Goal: Book appointment/travel/reservation

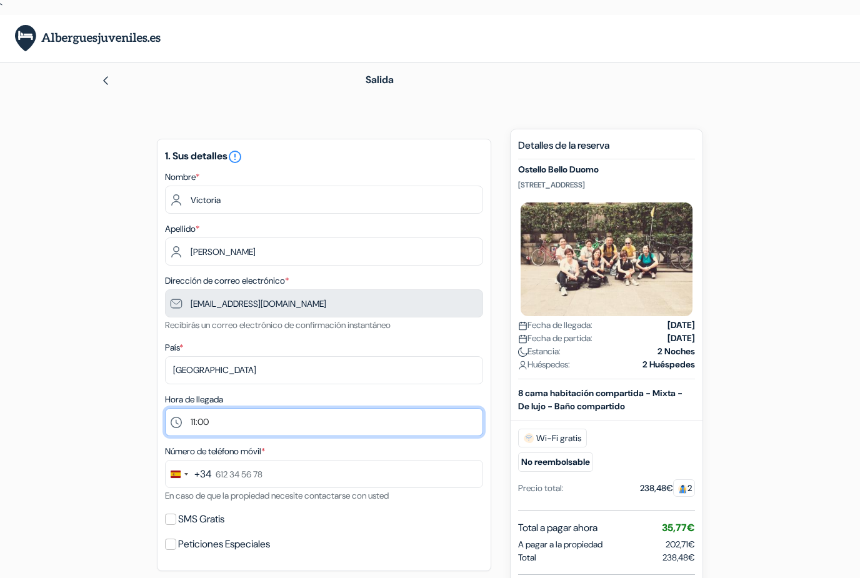
click at [314, 418] on select "Por favor selecciona 1:00 2:00 3:00 4:00 5:00 6:00 7:00 8:00 9:00 10:00 11:00 1…" at bounding box center [324, 422] width 318 height 28
select select "12"
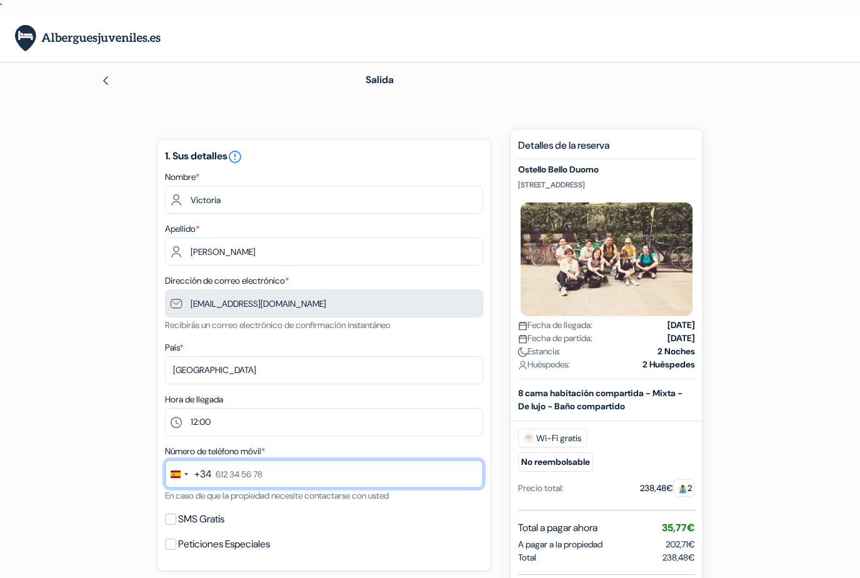
click at [372, 464] on input "text" at bounding box center [324, 474] width 318 height 28
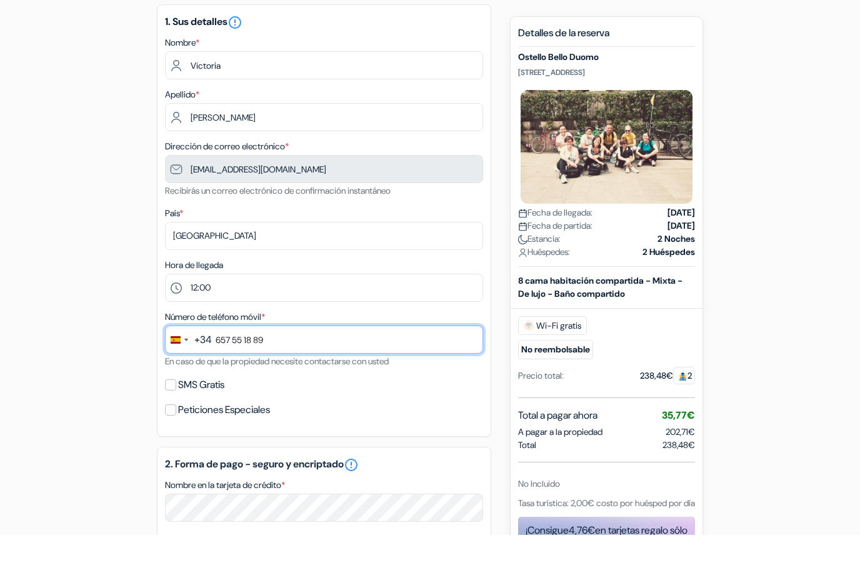
scroll to position [100, 0]
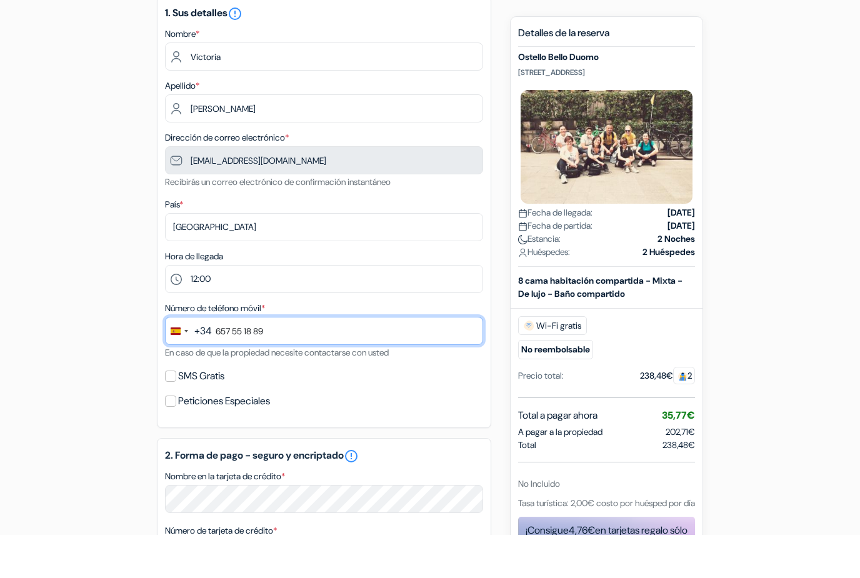
type input "657 55 18 89"
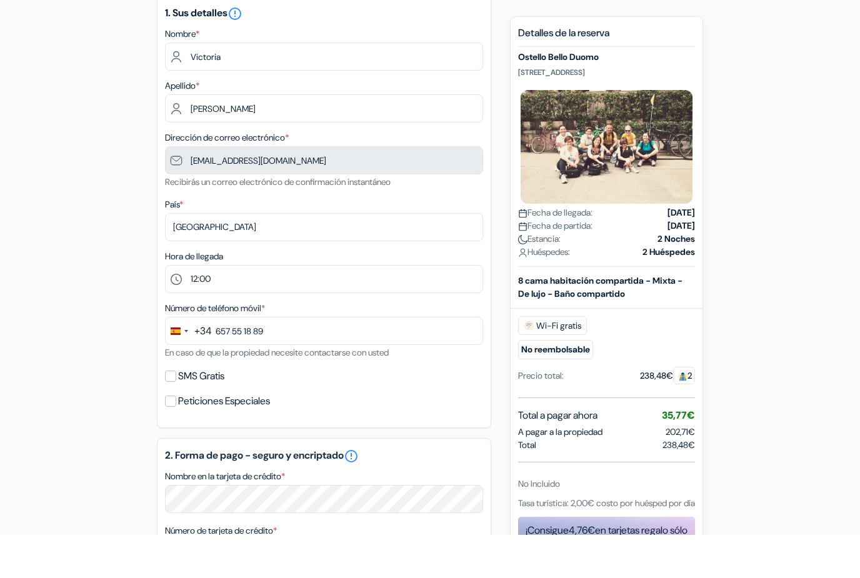
click at [182, 388] on div "1. Sus detalles error_outline Nombre * Victoria Apellido * Moreno Dirección de …" at bounding box center [324, 255] width 334 height 433
click at [179, 411] on label "SMS Gratis" at bounding box center [201, 420] width 46 height 18
click at [176, 414] on input "SMS Gratis" at bounding box center [170, 419] width 11 height 11
checkbox input "true"
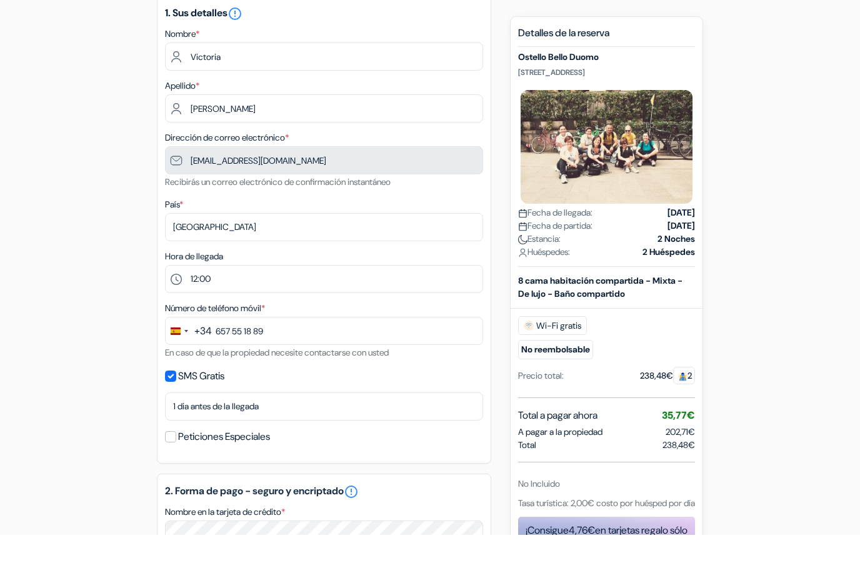
scroll to position [144, 0]
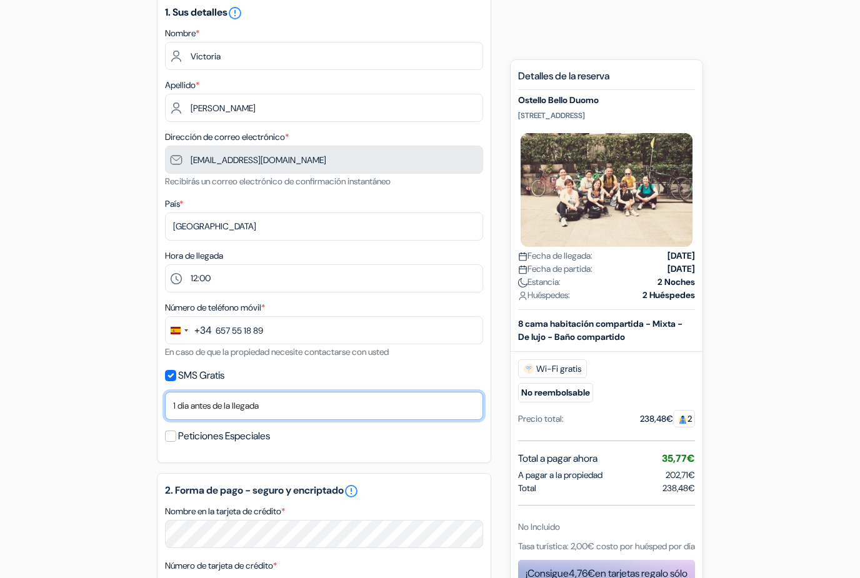
click at [179, 403] on select "No gracias Enviar ahora Llegada 1 dia antes de la llegada 2 días antes de la ll…" at bounding box center [324, 406] width 318 height 28
click at [231, 413] on select "No gracias Enviar ahora Llegada 1 dia antes de la llegada 2 días antes de la ll…" at bounding box center [324, 406] width 318 height 28
select select "7"
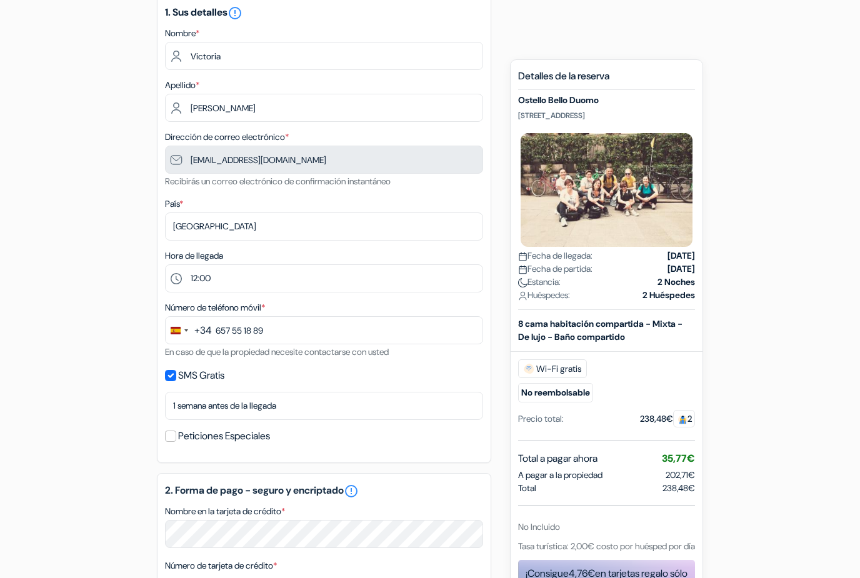
click at [175, 433] on input "Peticiones Especiales" at bounding box center [170, 436] width 11 height 11
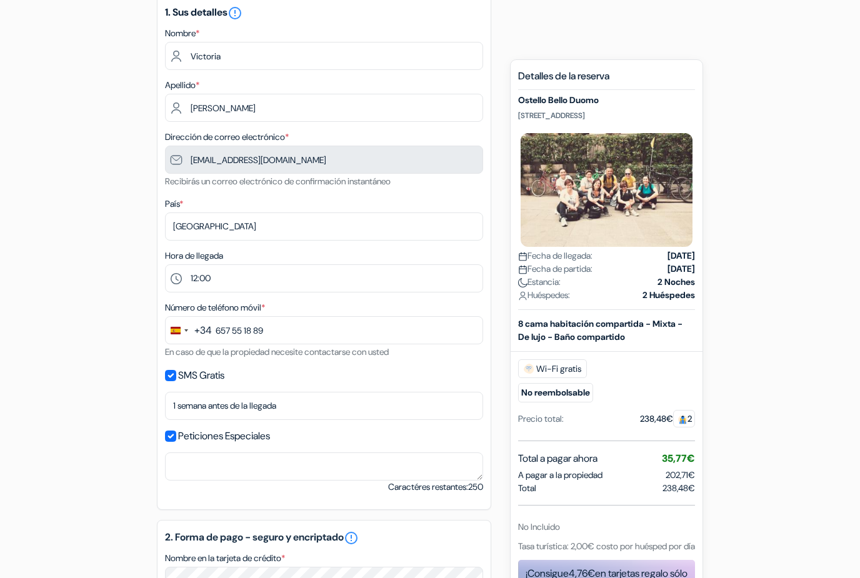
click at [181, 437] on label "Peticiones Especiales" at bounding box center [224, 437] width 92 height 18
click at [176, 437] on input "Peticiones Especiales" at bounding box center [170, 436] width 11 height 11
checkbox input "false"
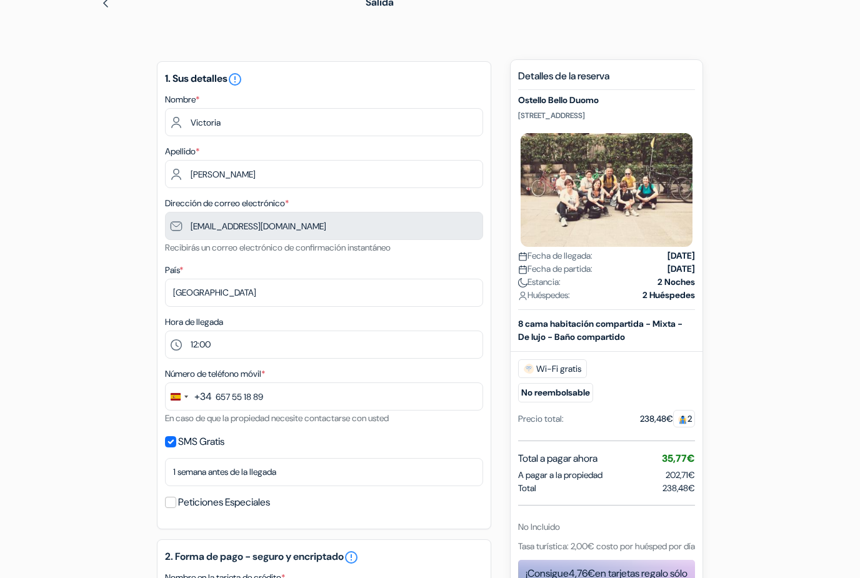
scroll to position [0, 0]
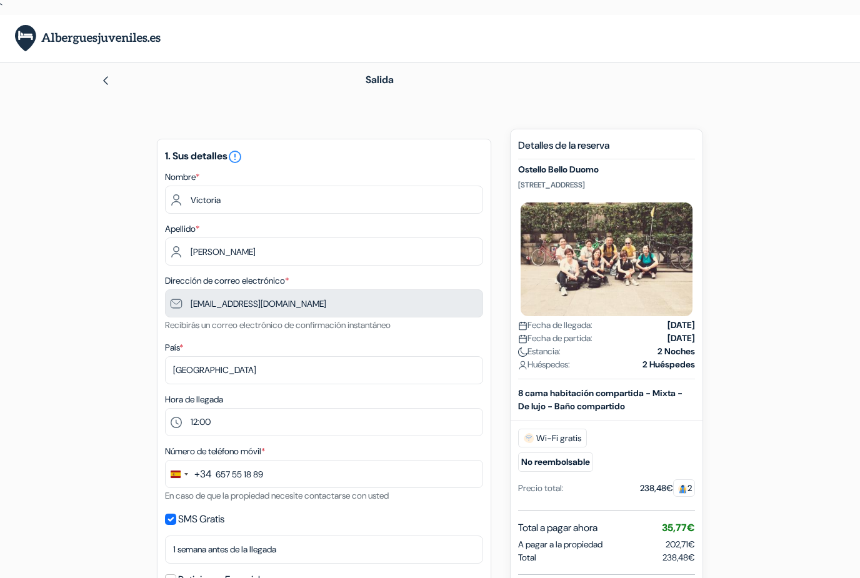
click at [134, 88] on div "Salida" at bounding box center [430, 80] width 713 height 35
click at [120, 81] on div at bounding box center [215, 80] width 229 height 15
click at [101, 84] on img at bounding box center [106, 81] width 10 height 10
click at [102, 80] on img at bounding box center [106, 81] width 10 height 10
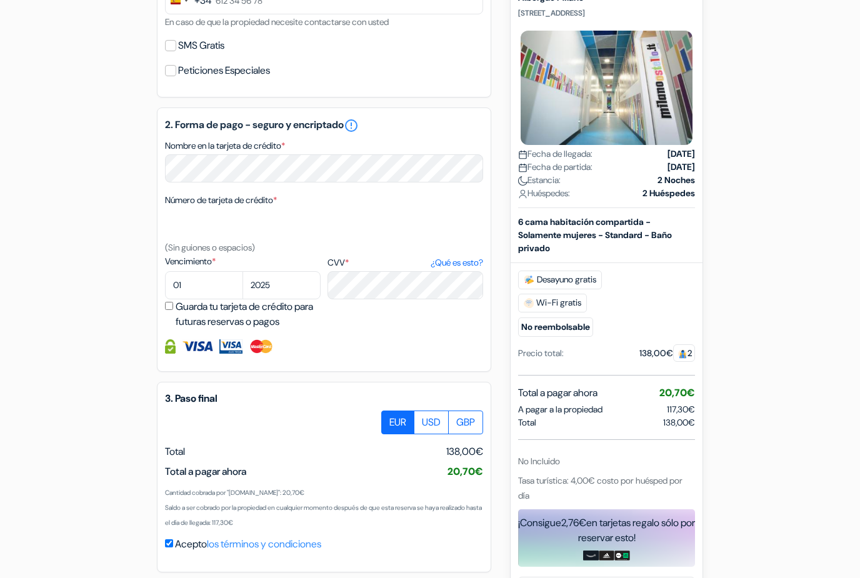
scroll to position [484, 0]
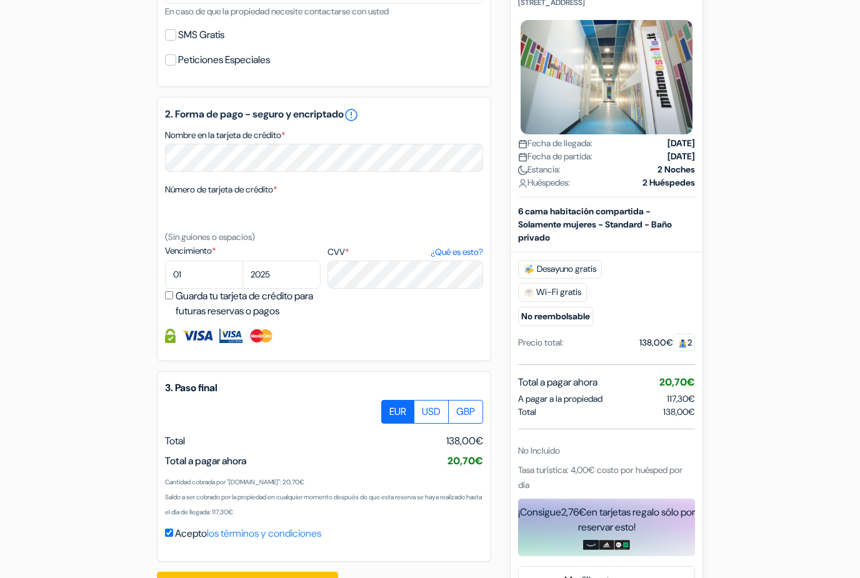
click at [660, 578] on link "Modificar tu reserva" at bounding box center [607, 581] width 176 height 24
